Goal: Check status

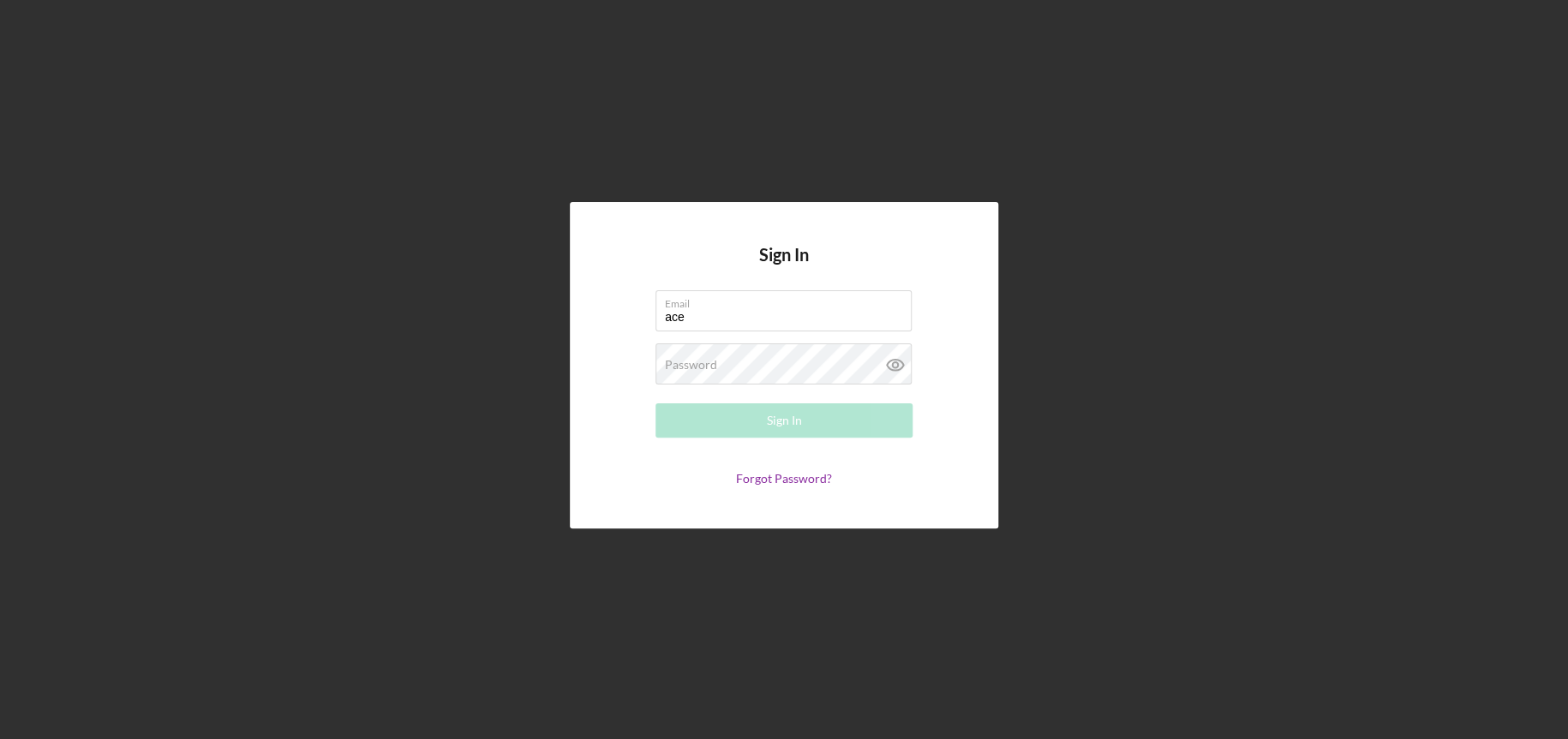
type input "[EMAIL_ADDRESS][DOMAIN_NAME]"
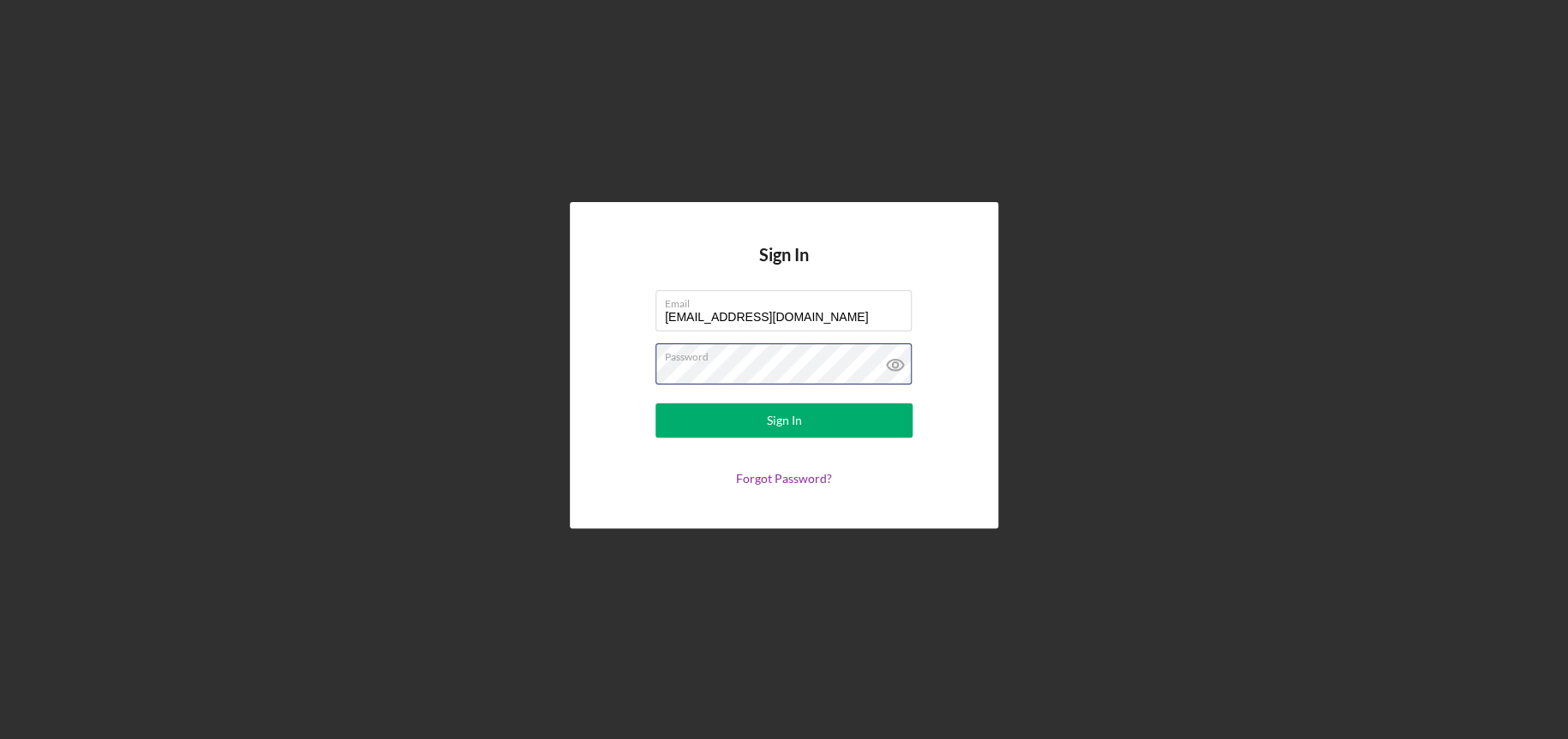
click at [656, 404] on button "Sign In" at bounding box center [784, 421] width 257 height 35
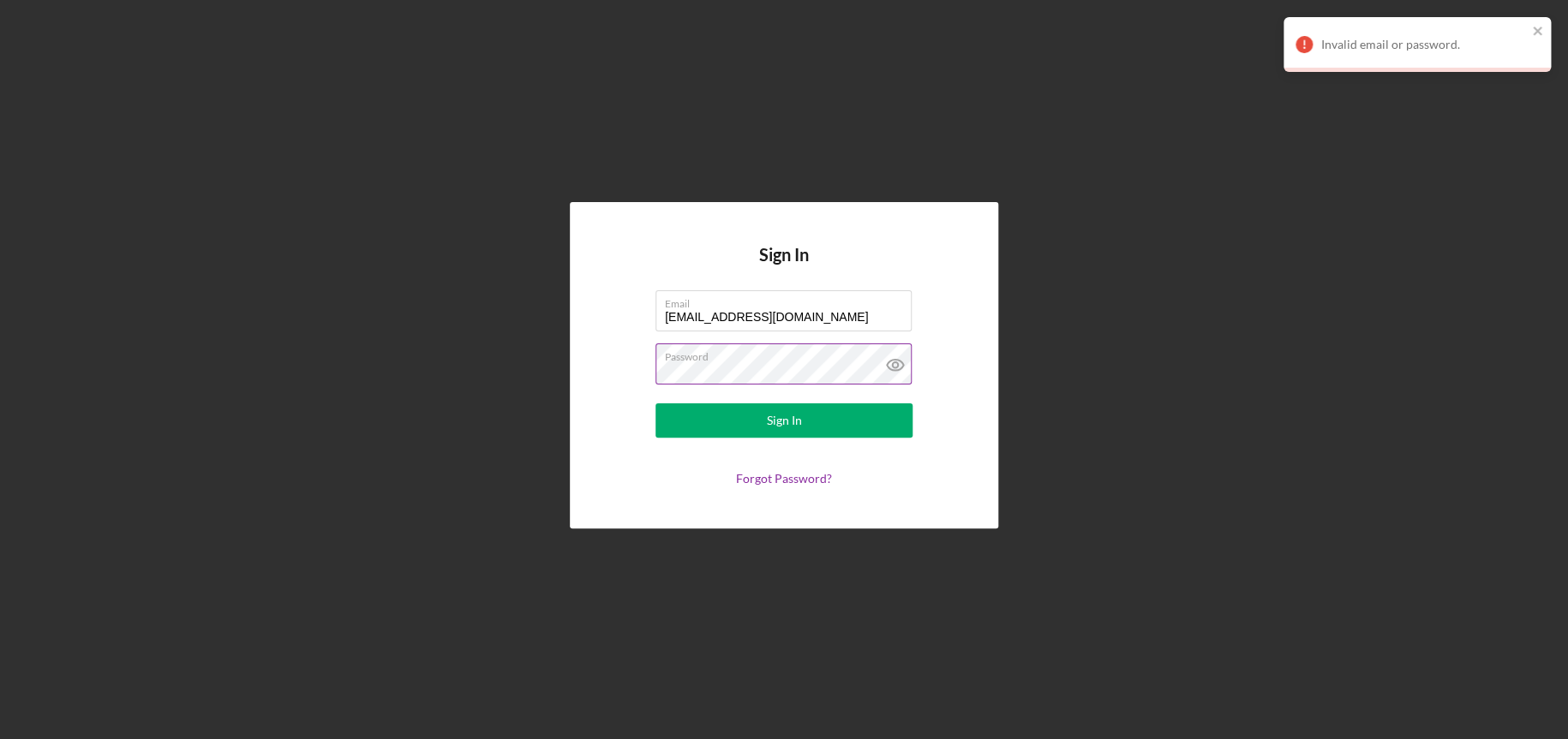
click at [904, 369] on icon at bounding box center [895, 364] width 43 height 43
click at [656, 404] on button "Sign In" at bounding box center [784, 421] width 257 height 35
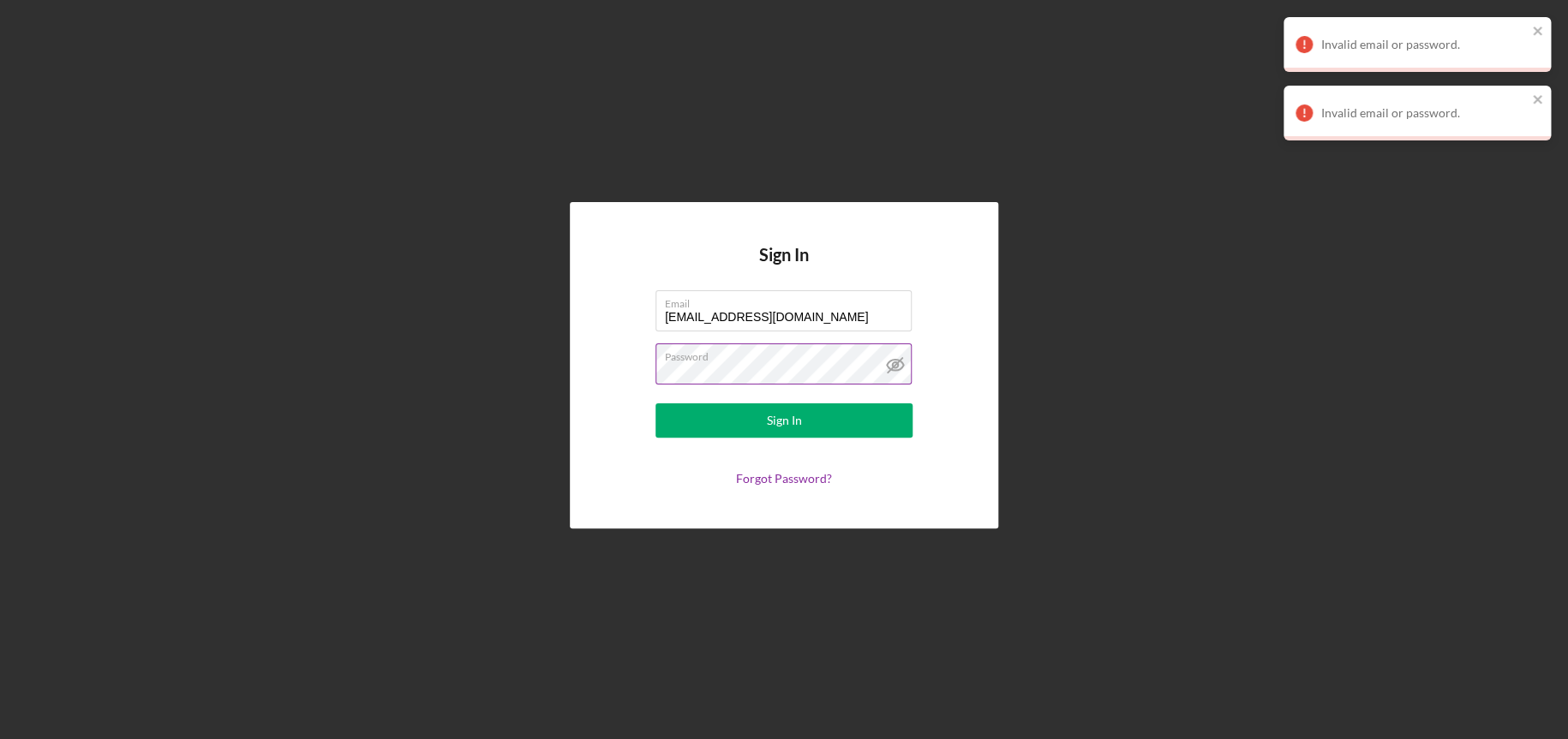
click at [656, 404] on button "Sign In" at bounding box center [784, 421] width 257 height 35
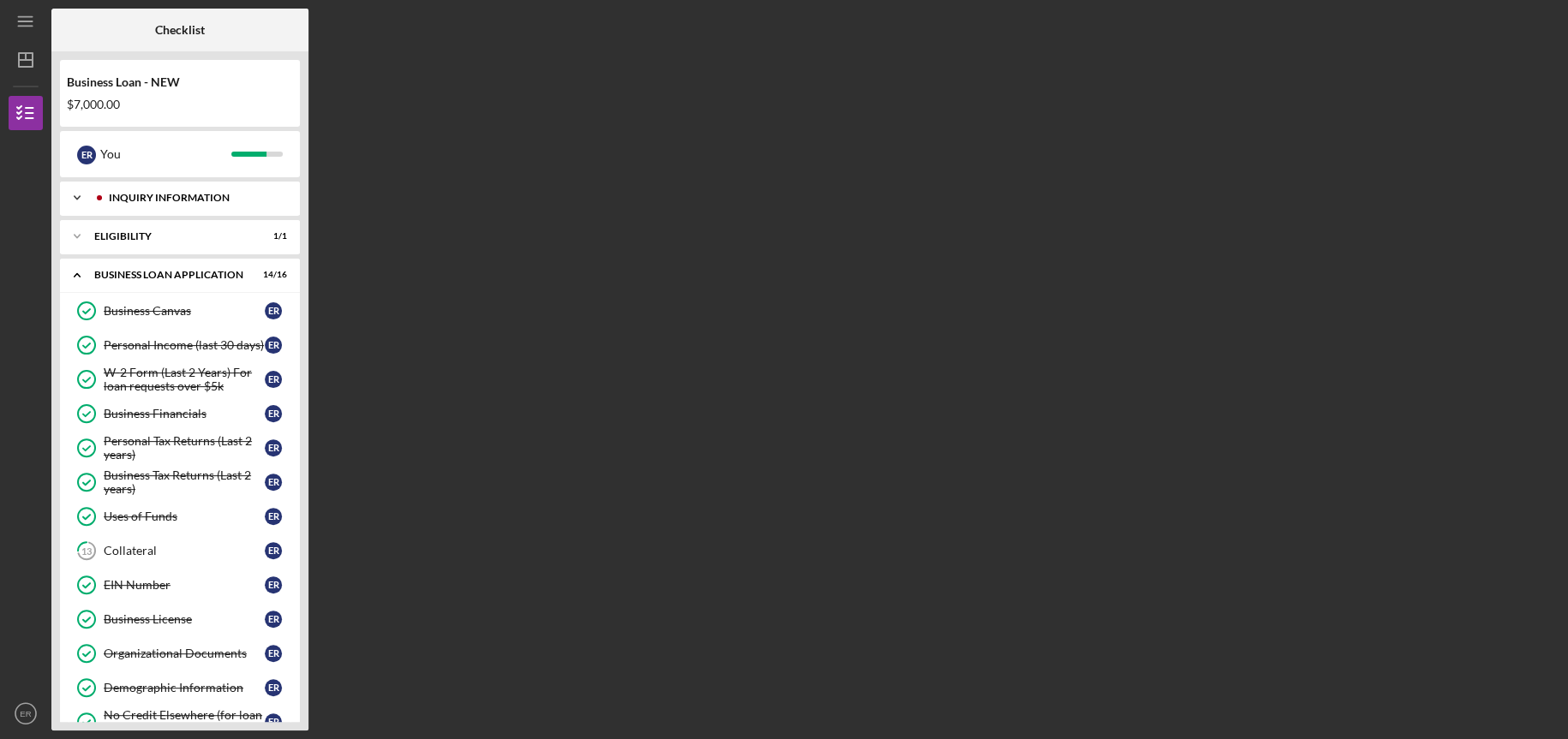
click at [152, 197] on div "INQUIRY INFORMATION" at bounding box center [194, 197] width 170 height 11
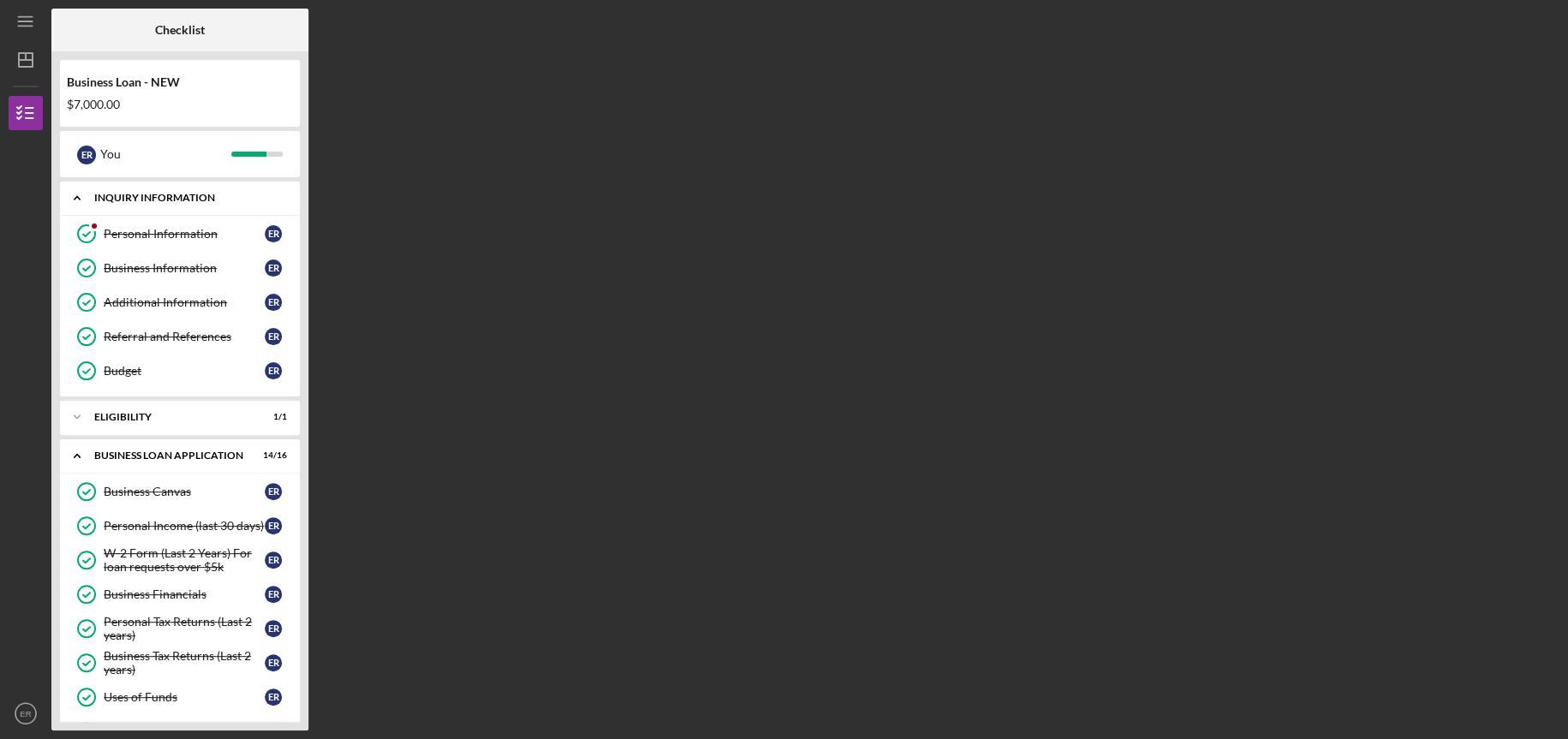
click at [152, 197] on div "INQUIRY INFORMATION" at bounding box center [186, 197] width 184 height 11
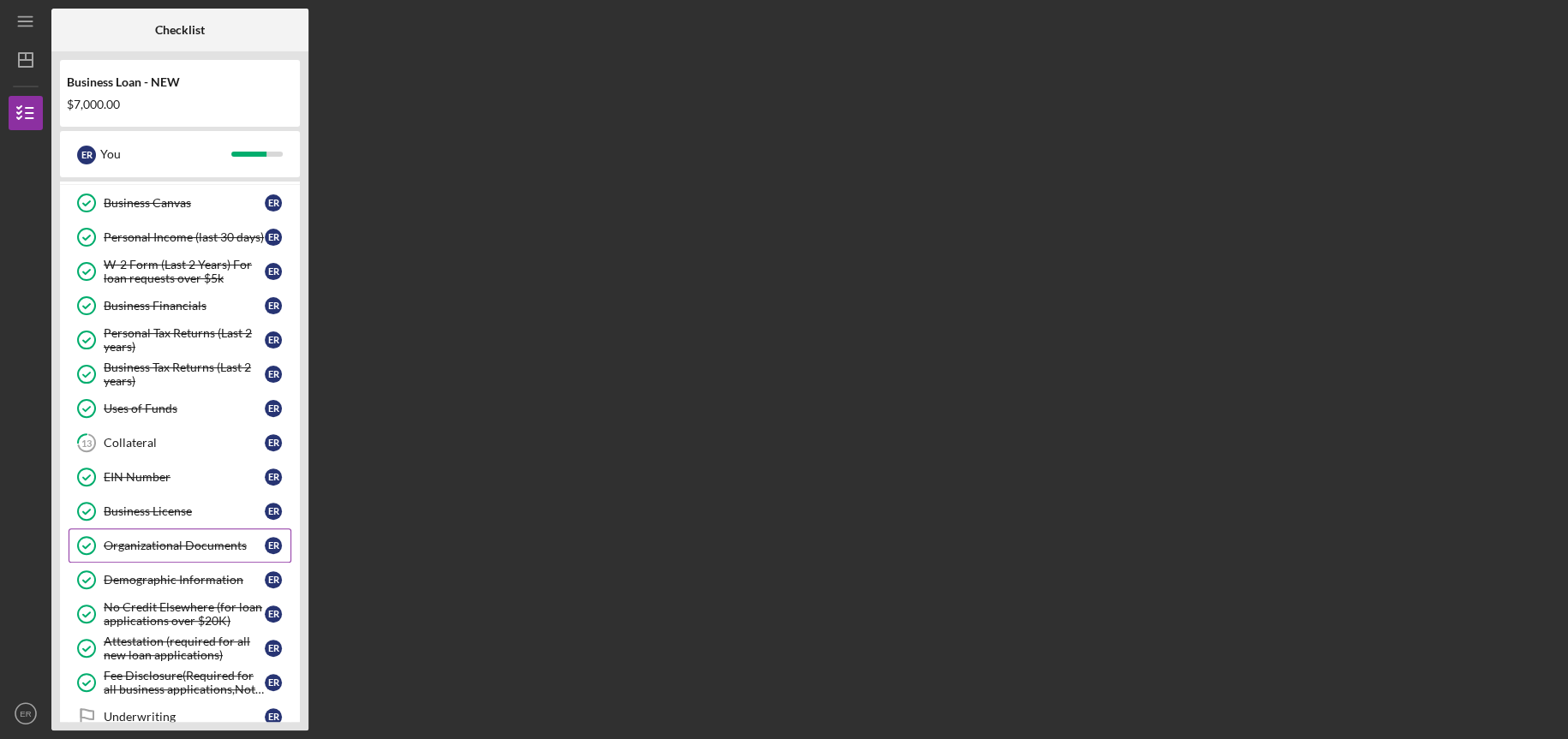
scroll to position [251, 0]
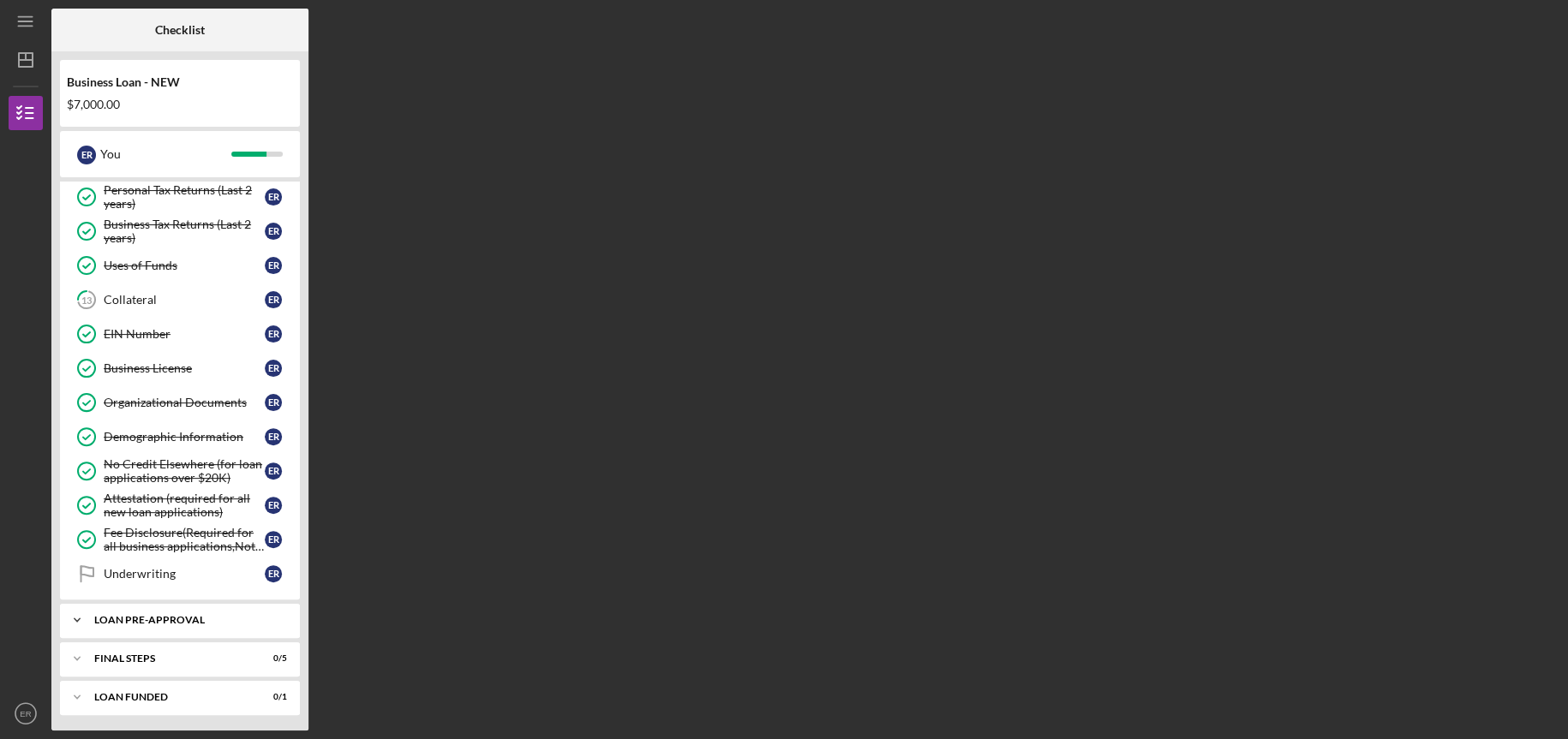
click at [138, 627] on div "Icon/Expander LOAN PRE-APPROVAL 0 / 1" at bounding box center [180, 620] width 240 height 35
click at [138, 622] on div "LOAN PRE-APPROVAL" at bounding box center [186, 620] width 184 height 11
click at [141, 650] on div "Icon/Expander FINAL STEPS 0 / 5" at bounding box center [180, 659] width 240 height 35
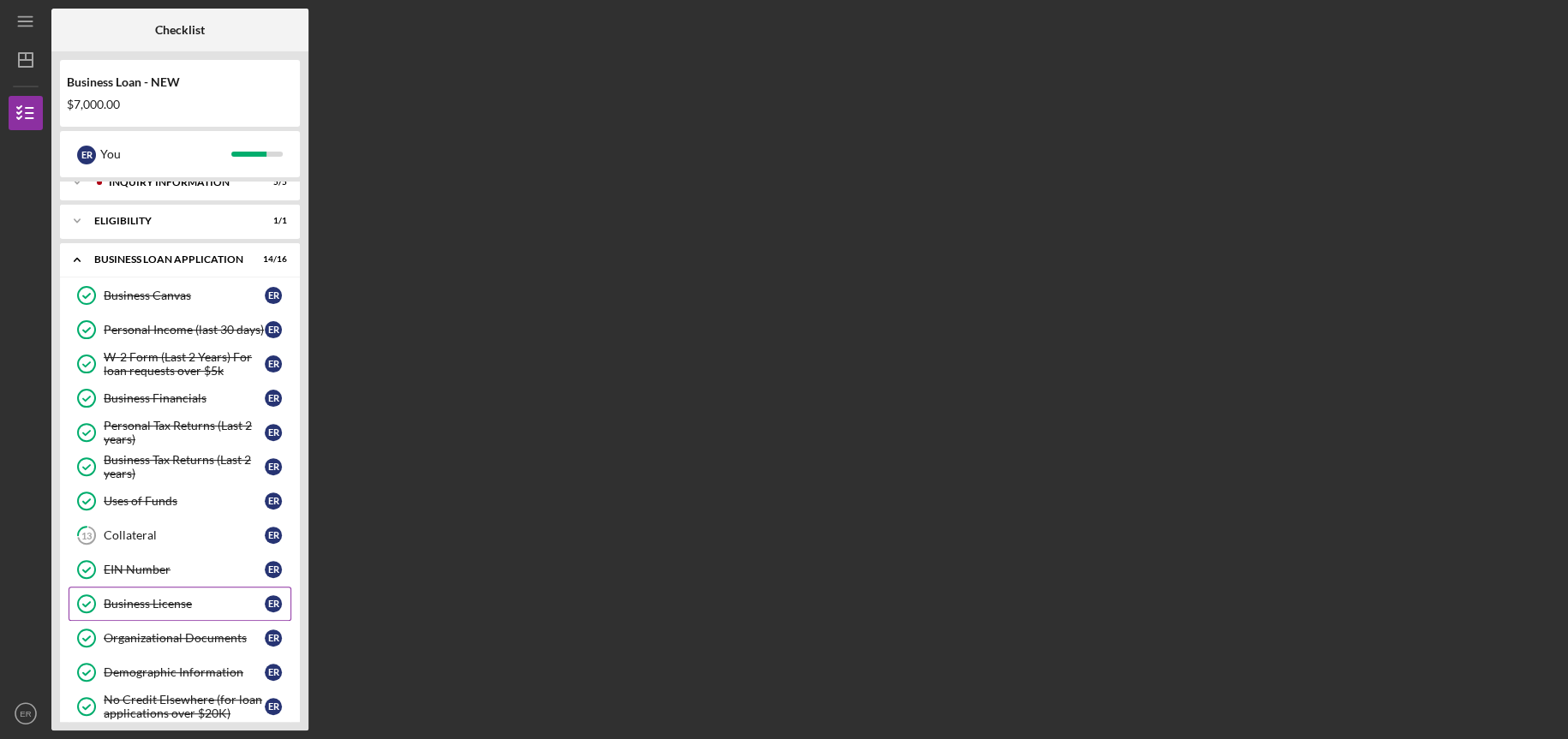
scroll to position [0, 0]
